Goal: Transaction & Acquisition: Purchase product/service

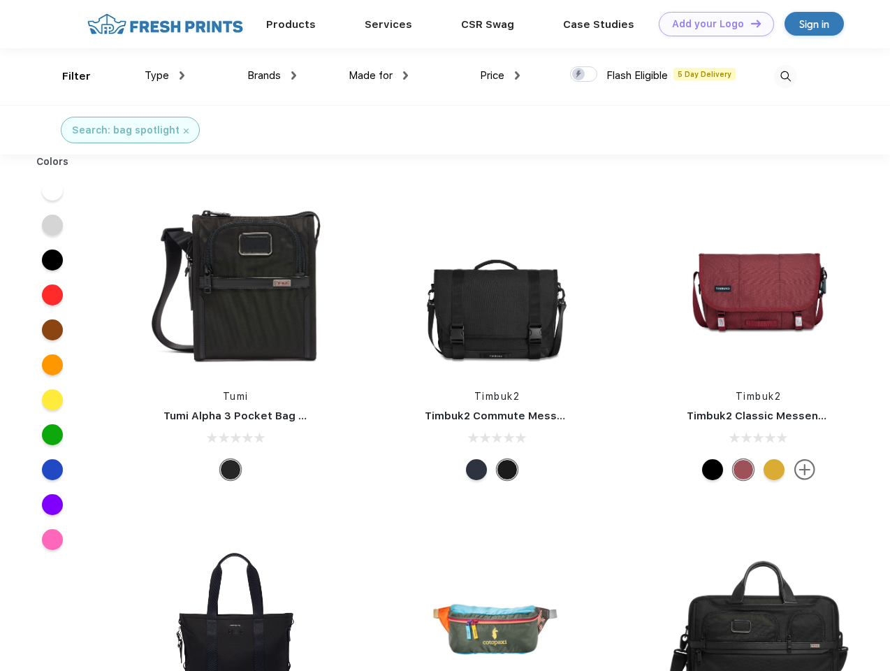
scroll to position [1, 0]
click at [711, 24] on link "Add your Logo Design Tool" at bounding box center [716, 24] width 115 height 24
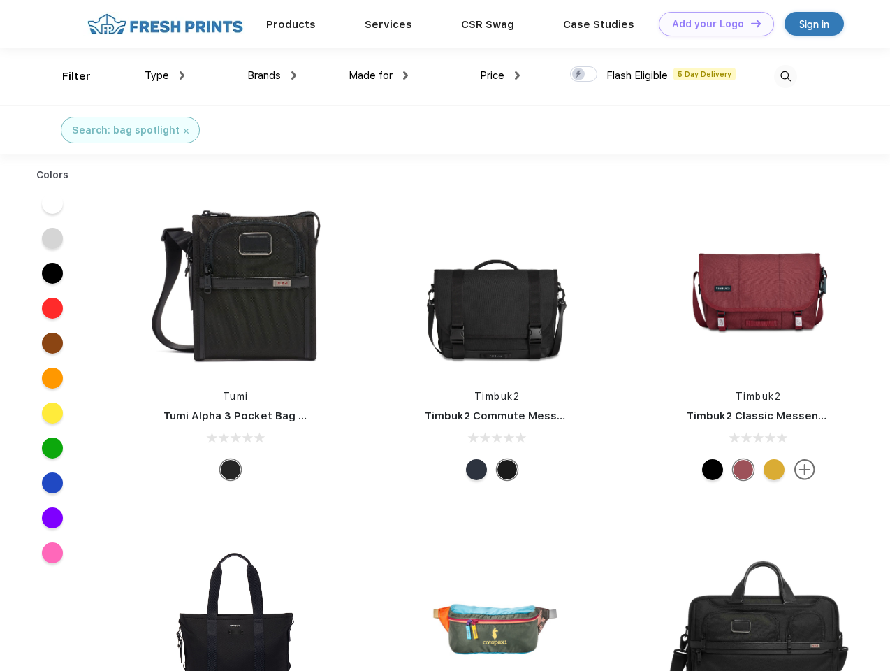
click at [0, 0] on div "Design Tool" at bounding box center [0, 0] width 0 height 0
click at [750, 23] on link "Add your Logo Design Tool" at bounding box center [716, 24] width 115 height 24
click at [67, 76] on div "Filter" at bounding box center [76, 76] width 29 height 16
click at [165, 75] on span "Type" at bounding box center [157, 75] width 24 height 13
click at [272, 75] on span "Brands" at bounding box center [264, 75] width 34 height 13
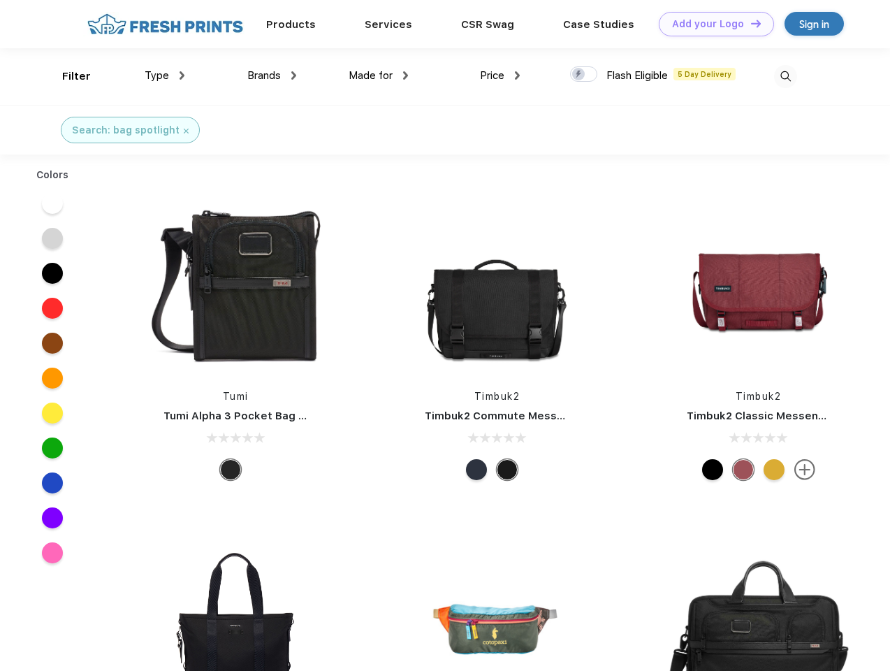
click at [379, 75] on span "Made for" at bounding box center [371, 75] width 44 height 13
click at [500, 75] on span "Price" at bounding box center [492, 75] width 24 height 13
click at [584, 75] on div at bounding box center [583, 73] width 27 height 15
click at [579, 75] on input "checkbox" at bounding box center [574, 70] width 9 height 9
click at [785, 76] on img at bounding box center [785, 76] width 23 height 23
